Goal: Task Accomplishment & Management: Use online tool/utility

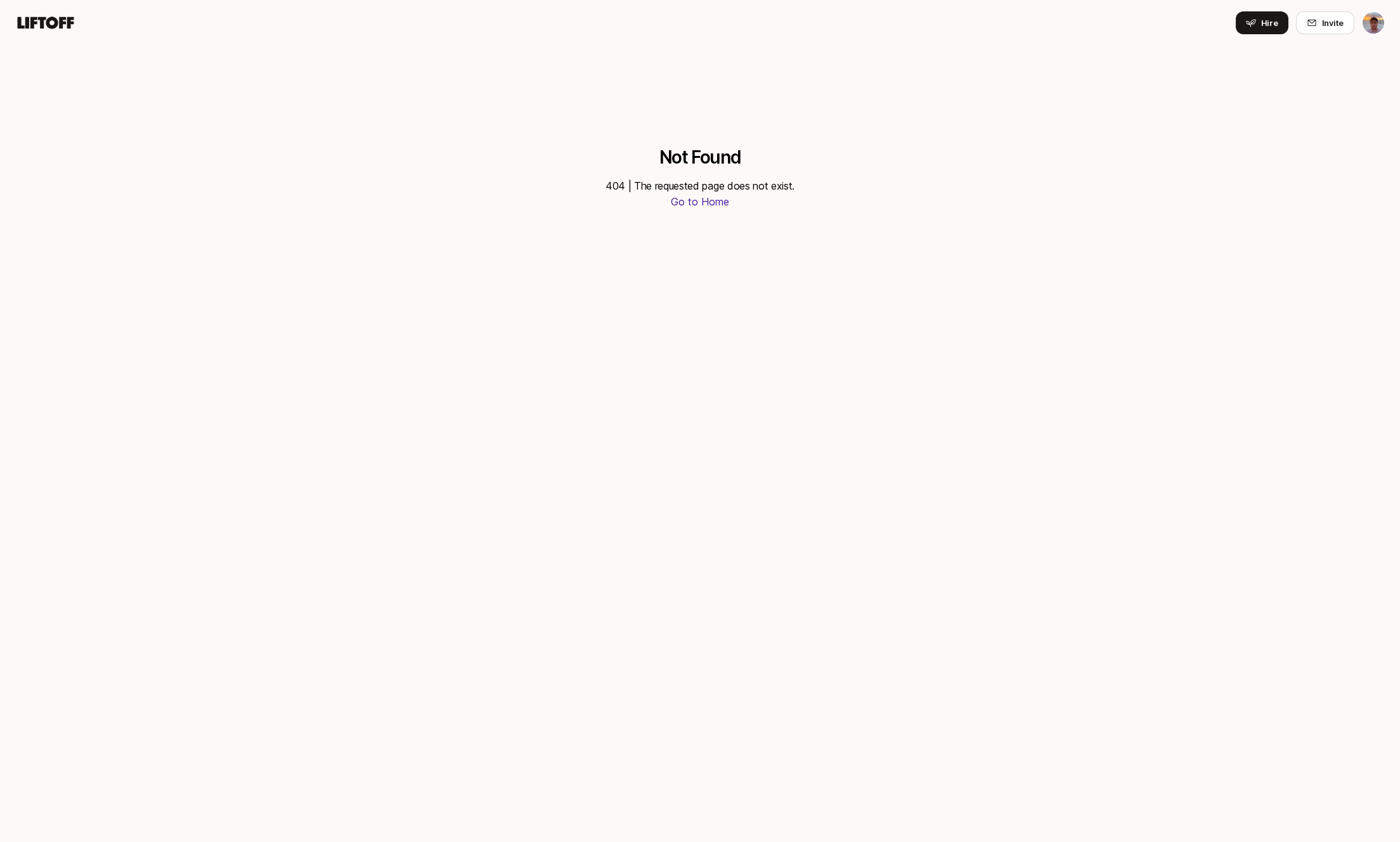
click at [64, 19] on icon at bounding box center [46, 22] width 56 height 12
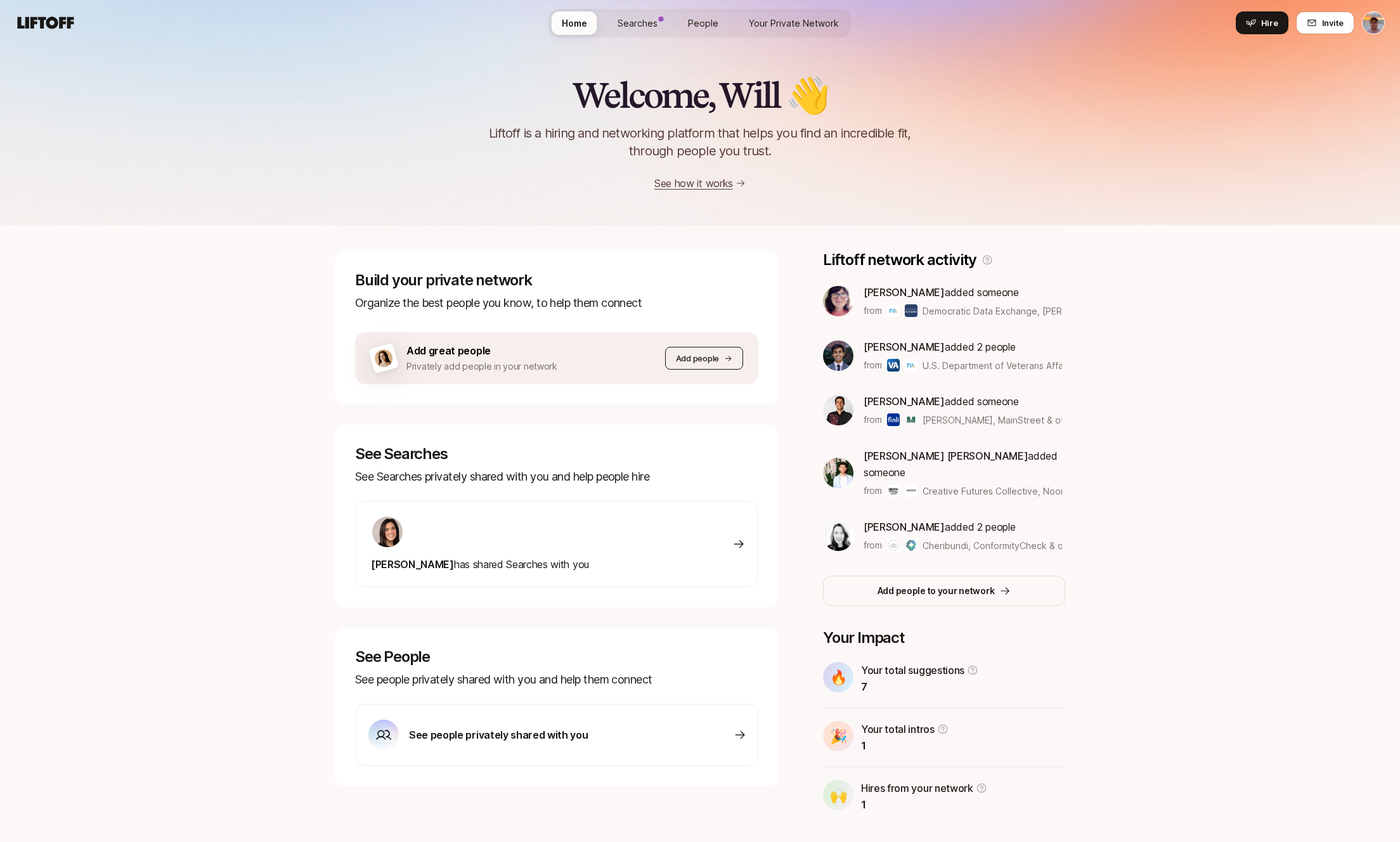
click at [690, 356] on p "Add people" at bounding box center [698, 358] width 43 height 12
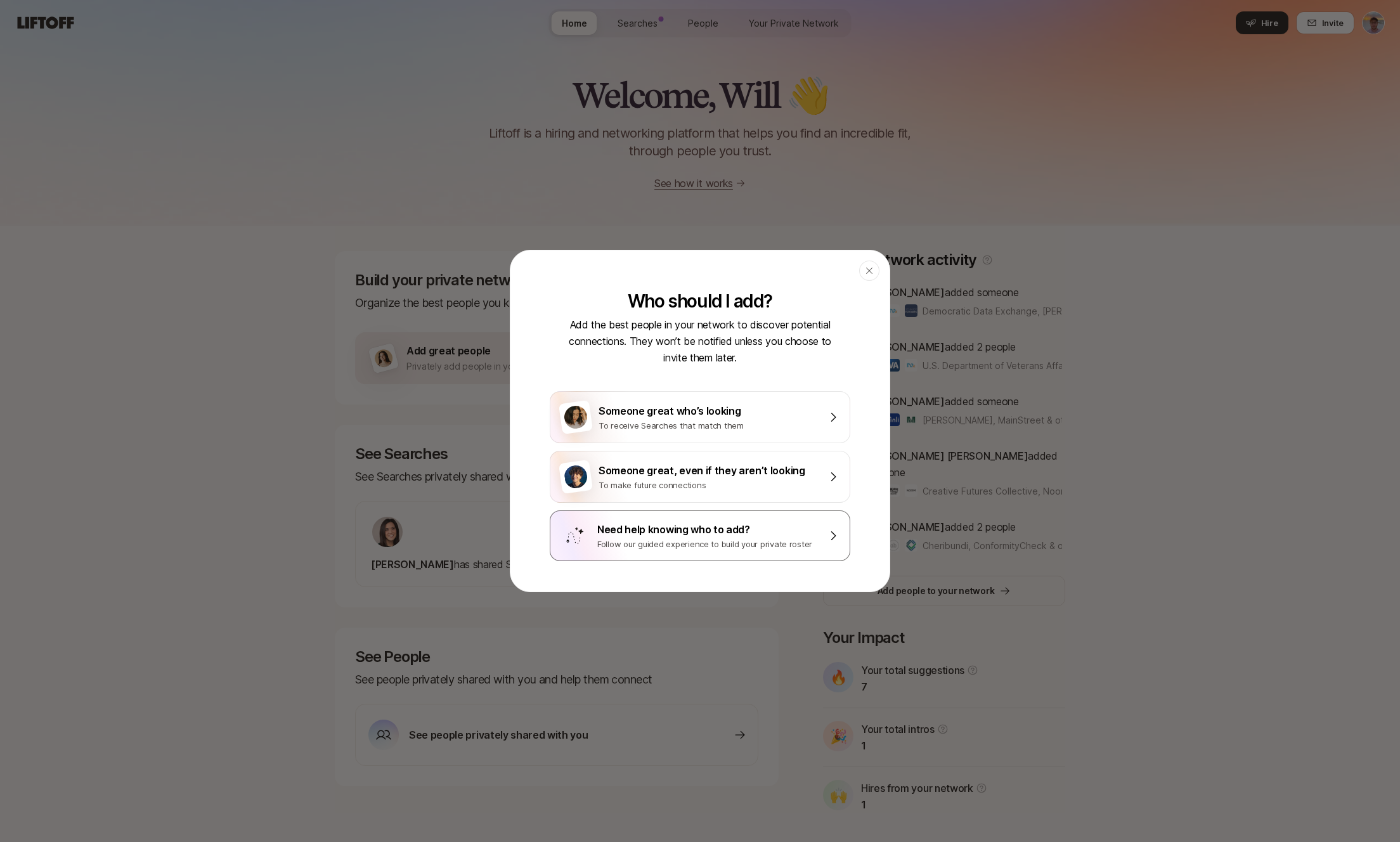
click at [706, 536] on div "Need help knowing who to add?" at bounding box center [708, 529] width 222 height 16
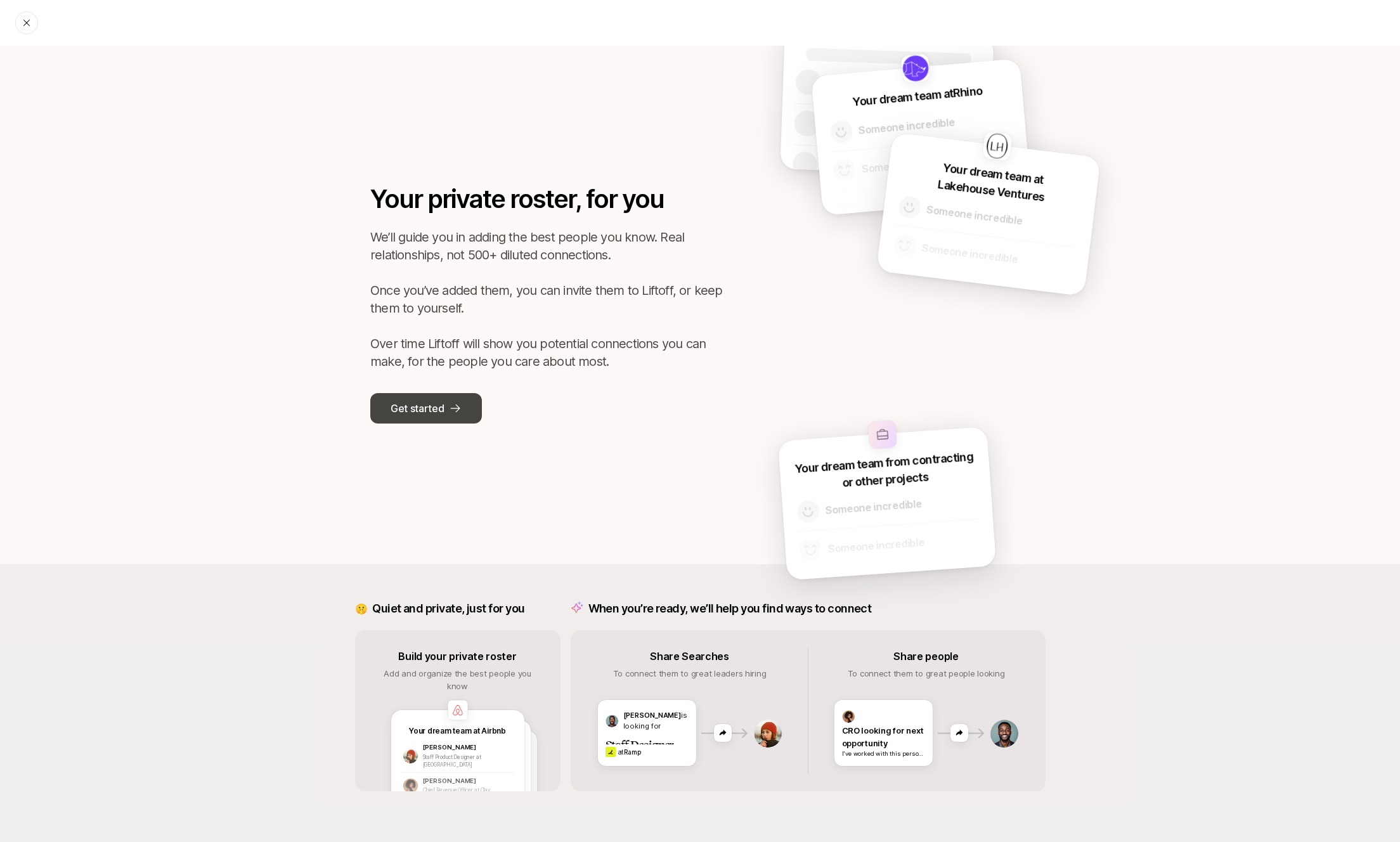
click at [442, 412] on p "Get started" at bounding box center [417, 408] width 53 height 16
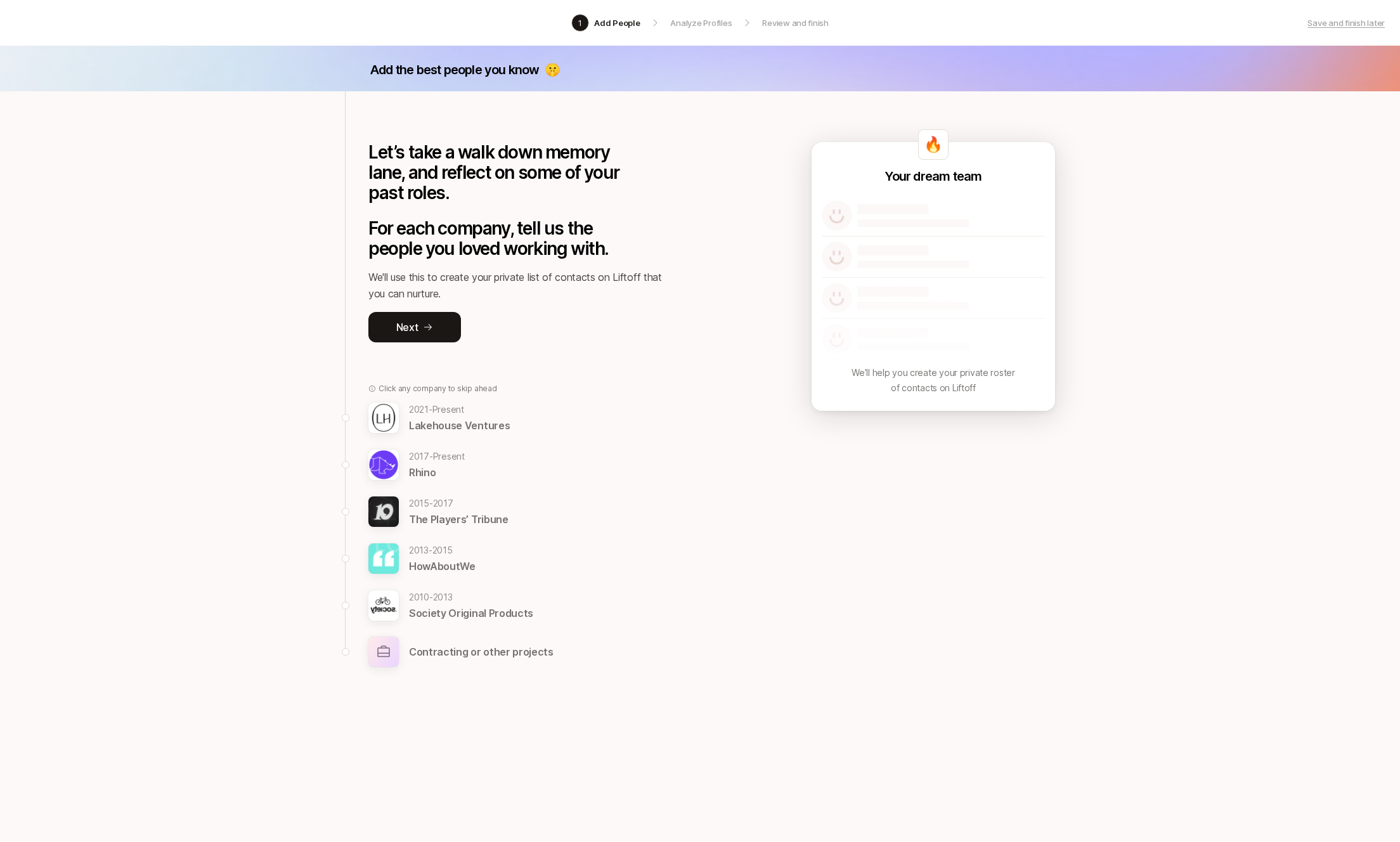
click at [469, 645] on p "Contracting or other projects" at bounding box center [481, 652] width 145 height 16
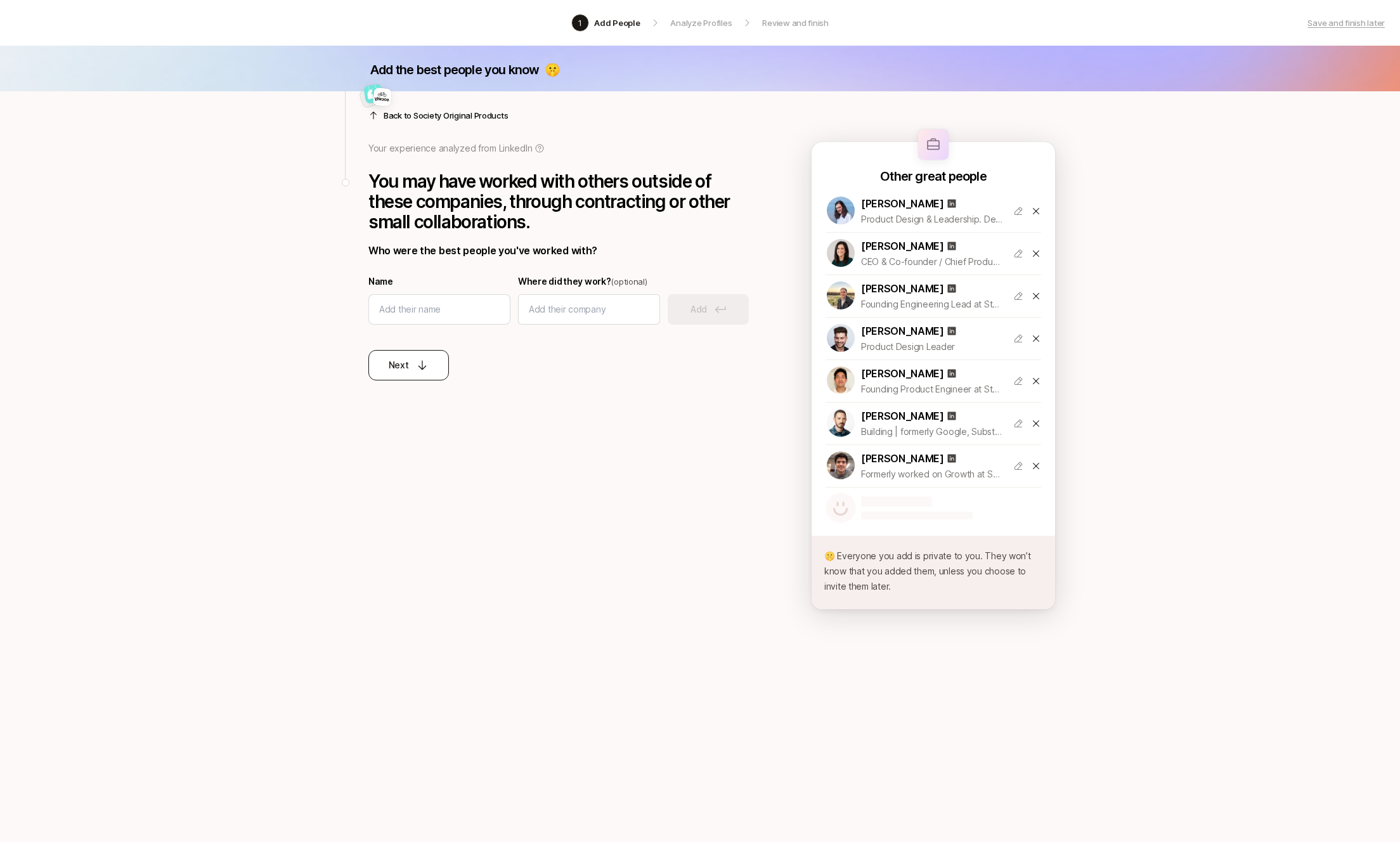
click at [408, 353] on button "Next" at bounding box center [409, 365] width 80 height 30
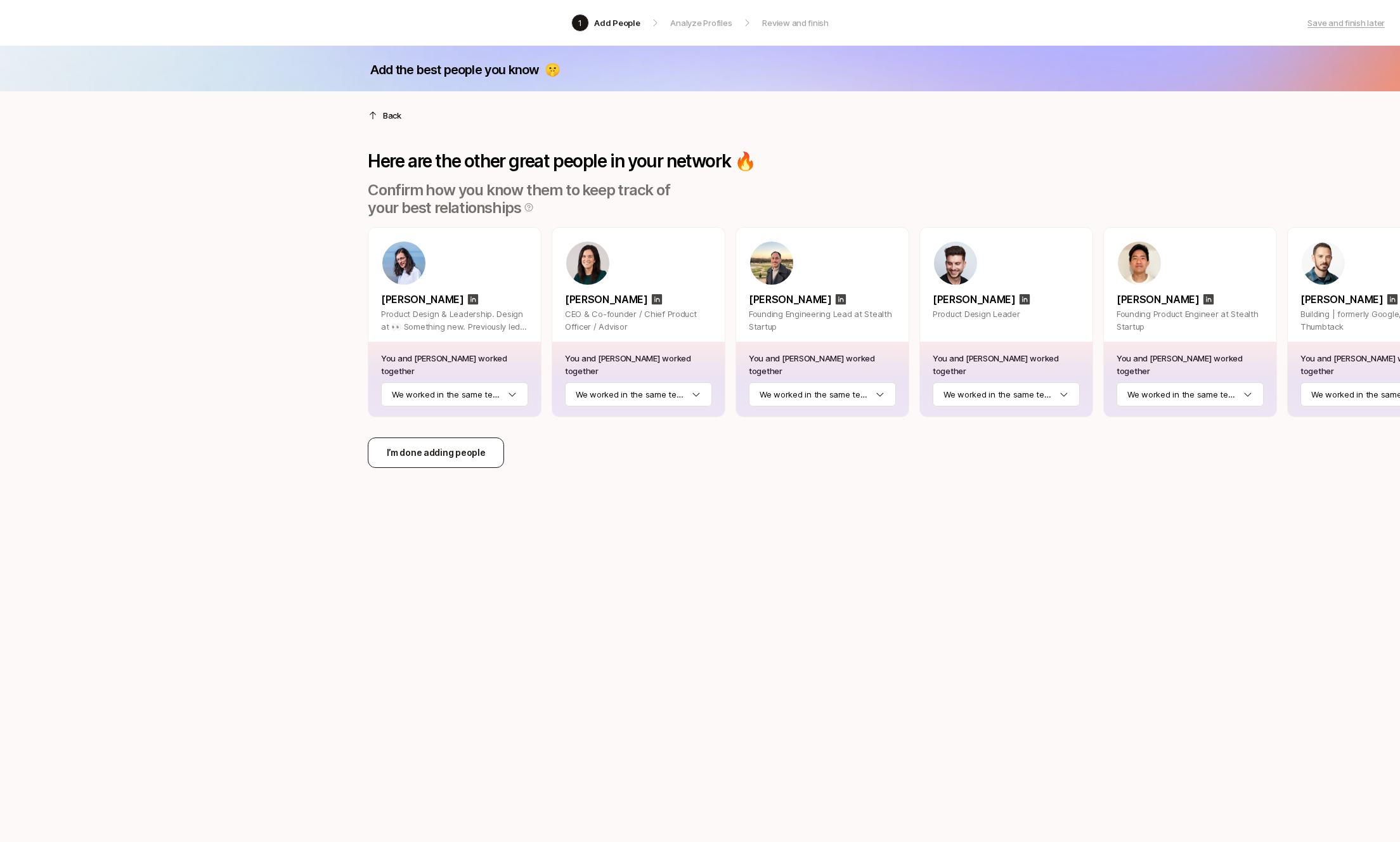
click at [423, 457] on p "I’m done adding people" at bounding box center [436, 453] width 99 height 15
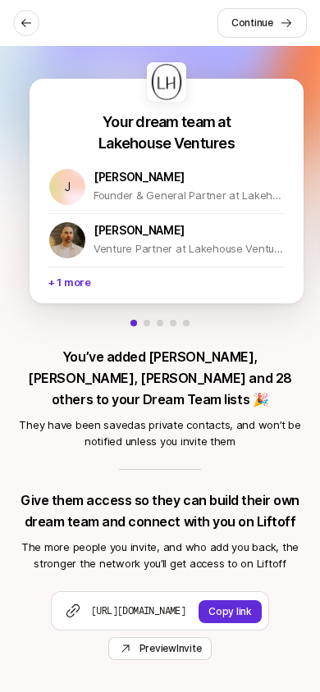
click at [152, 637] on link "Preview Invite" at bounding box center [160, 648] width 104 height 23
click at [266, 35] on button "Continue" at bounding box center [261, 23] width 89 height 30
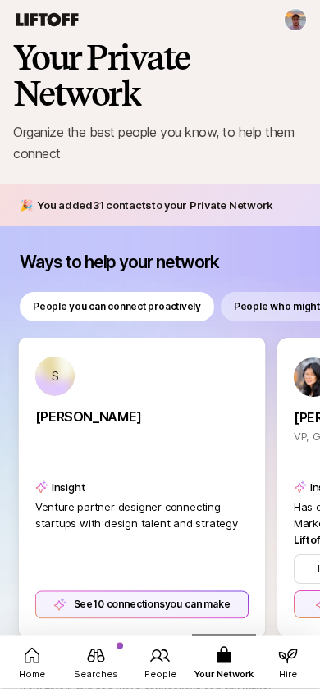
scroll to position [25, 0]
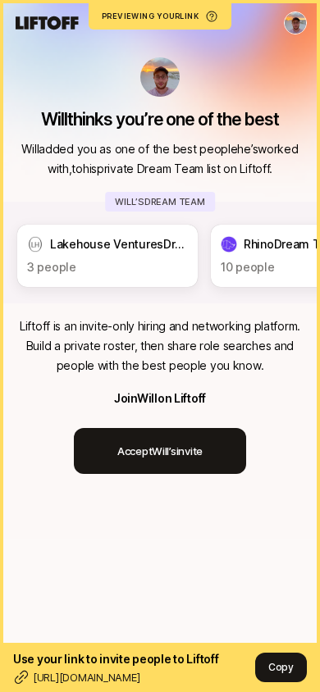
click at [187, 337] on p "Liftoff is an invite-only hiring and networking platform. Build a private roste…" at bounding box center [159, 345] width 293 height 59
click at [184, 327] on p "Liftoff is an invite-only hiring and networking platform. Build a private roste…" at bounding box center [159, 345] width 293 height 59
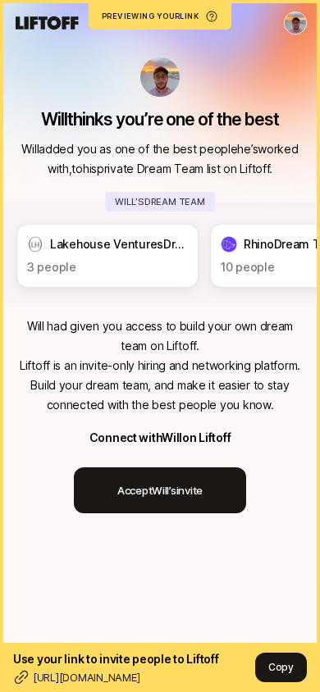
click at [297, 671] on button "Copy" at bounding box center [281, 667] width 52 height 30
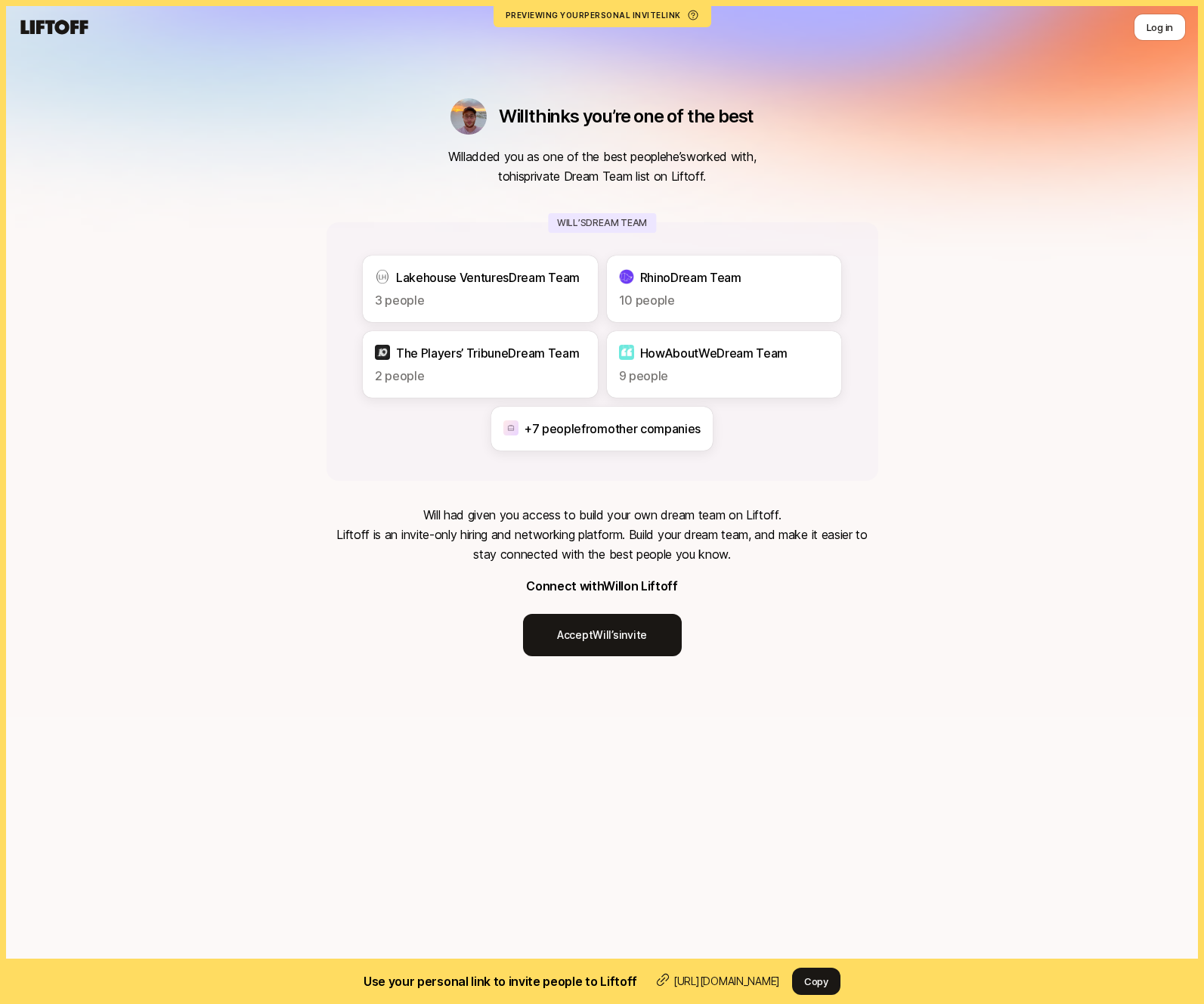
click at [293, 314] on div "Will thinks you’re one of the best Will added you as one of the best people he’…" at bounding box center [602, 358] width 1204 height 717
